Goal: Find specific page/section: Find specific page/section

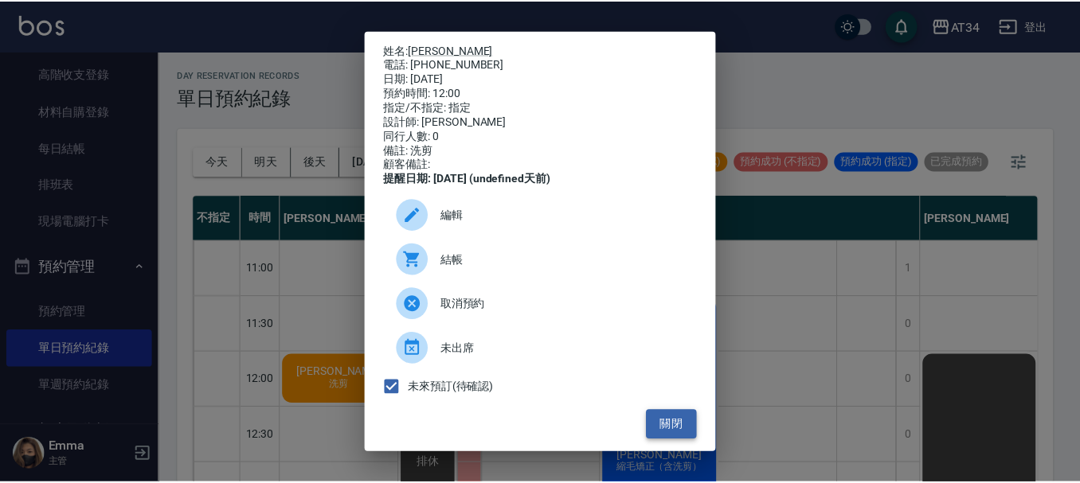
scroll to position [96, 0]
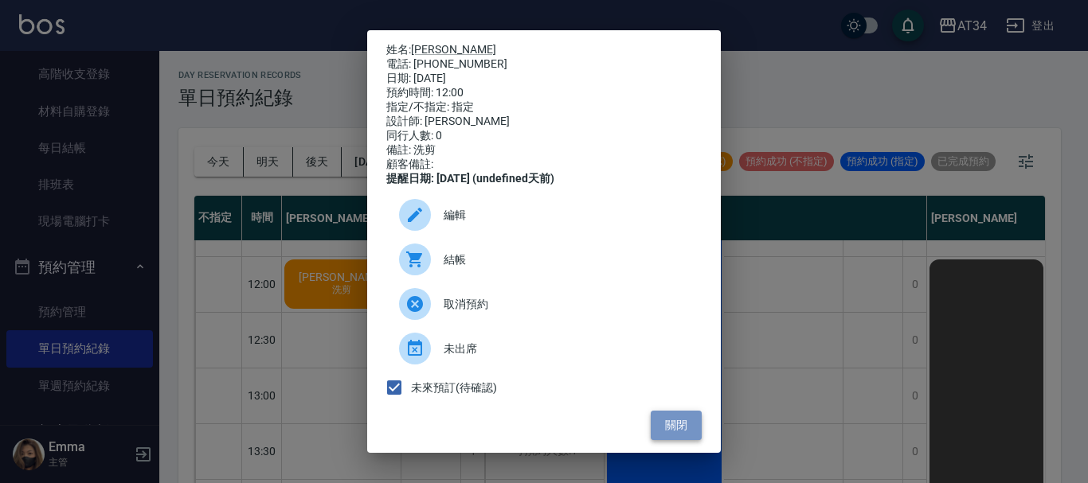
click at [659, 440] on button "關閉" at bounding box center [676, 425] width 51 height 29
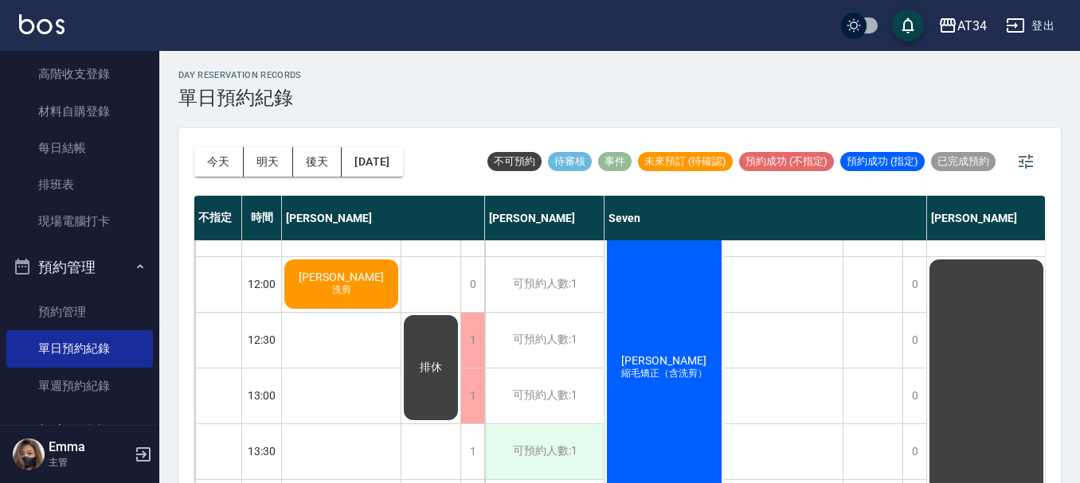
click at [540, 473] on div "可預約人數:1" at bounding box center [544, 452] width 119 height 55
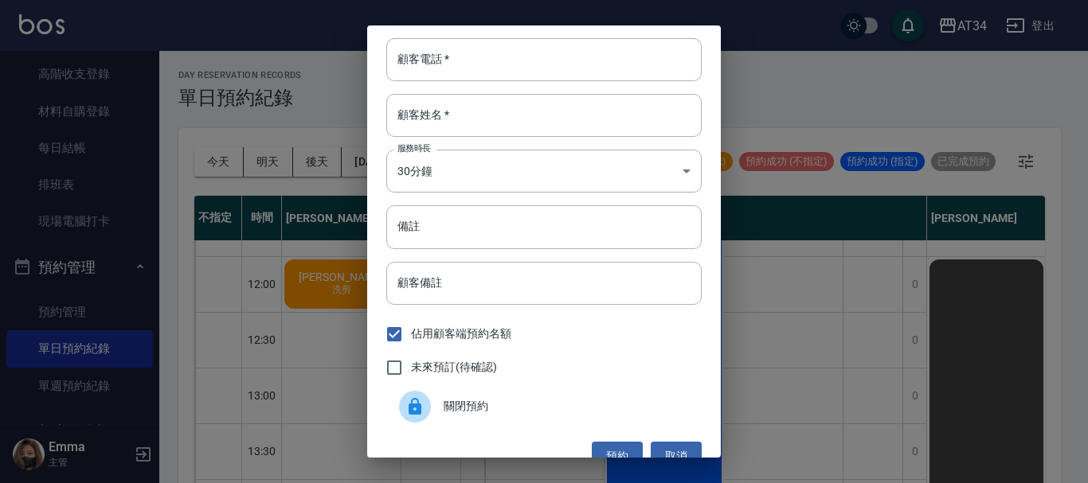
click at [789, 452] on div "顧客電話   * 顧客電話   * 顧客姓名   * 顧客姓名   * 服務時長 30分鐘 1 服務時長 備註 備註 顧客備註 顧客備註 佔用顧客端預約名額 …" at bounding box center [544, 241] width 1088 height 483
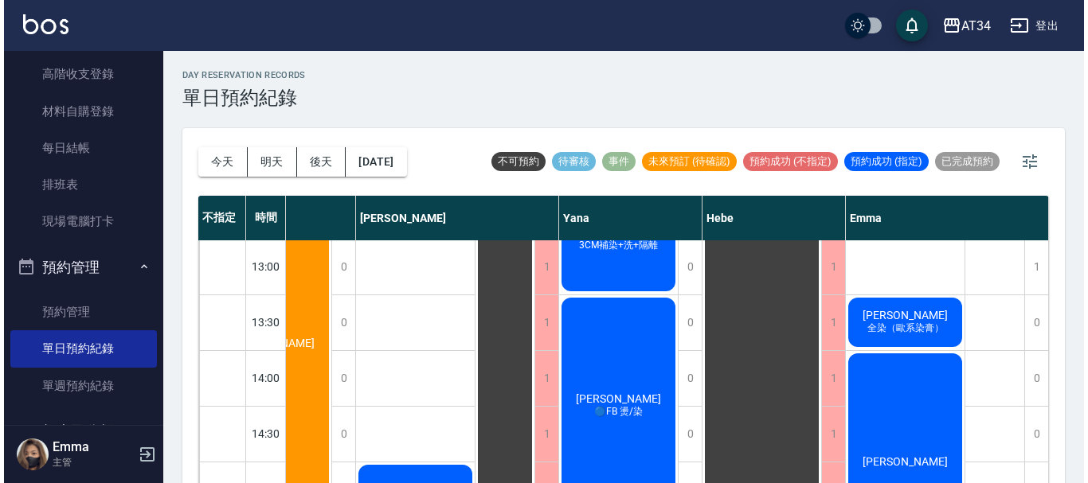
scroll to position [159, 1013]
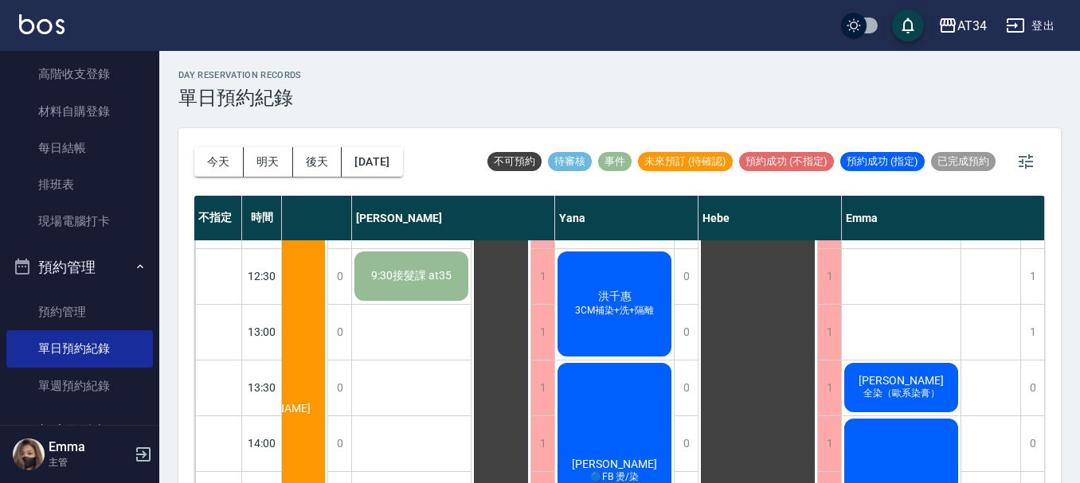
click at [879, 378] on span "[PERSON_NAME]" at bounding box center [901, 380] width 92 height 13
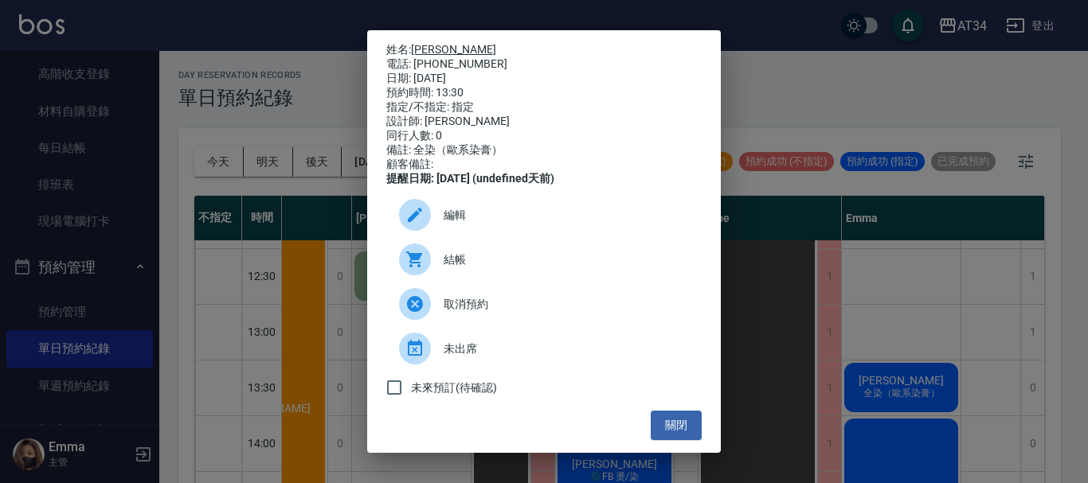
click at [436, 44] on link "[PERSON_NAME]" at bounding box center [453, 49] width 85 height 13
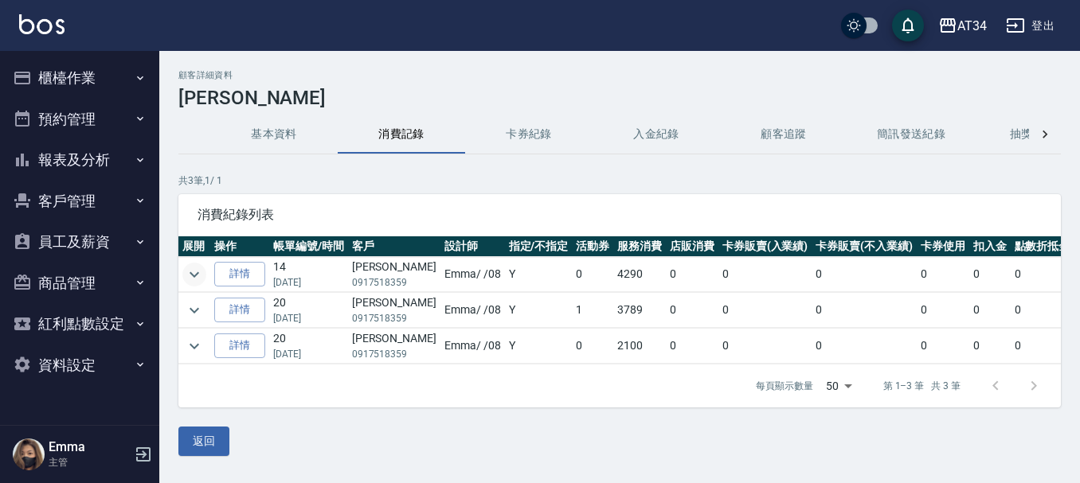
click at [185, 271] on icon "expand row" at bounding box center [194, 274] width 19 height 19
